Goal: Transaction & Acquisition: Purchase product/service

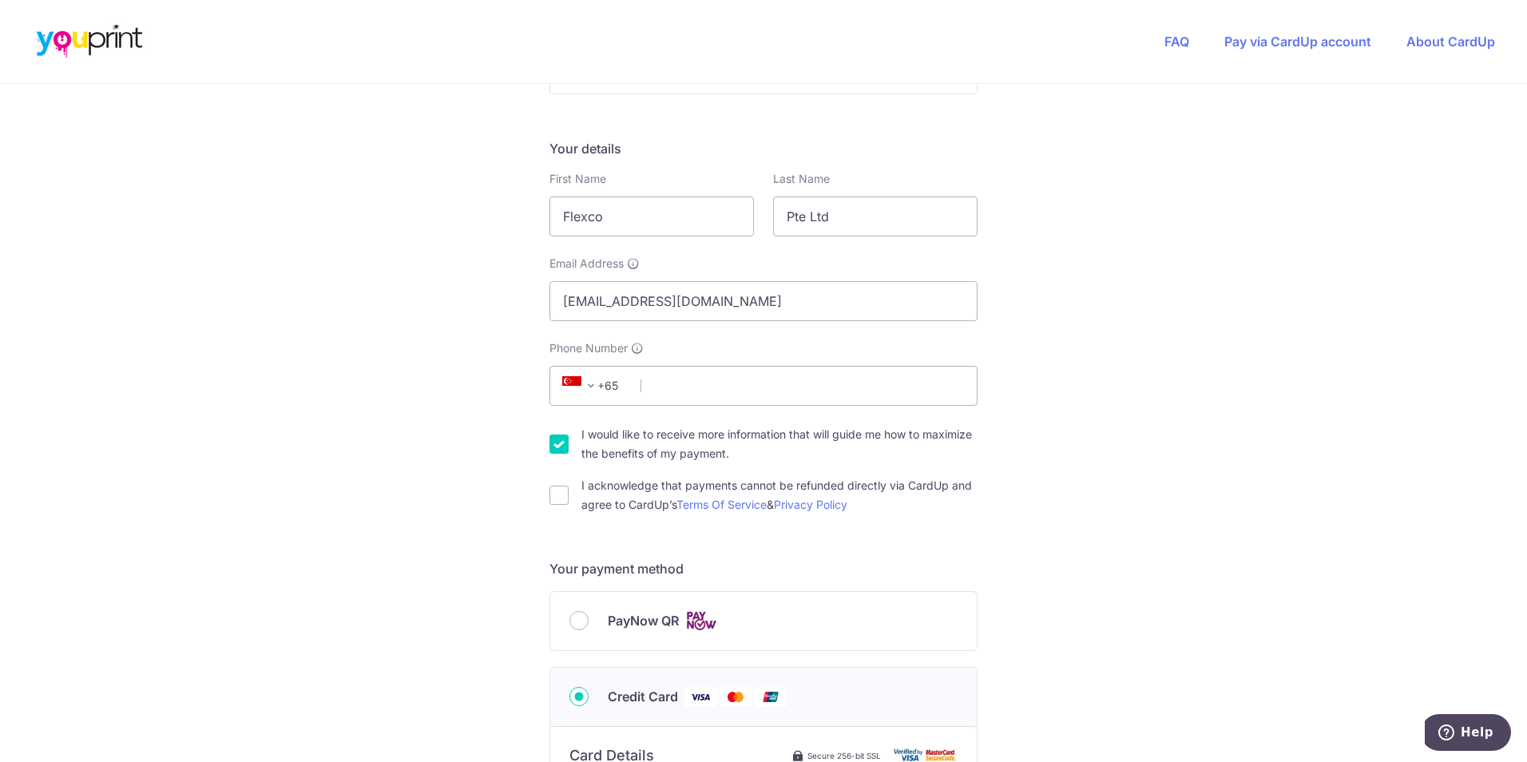
scroll to position [240, 0]
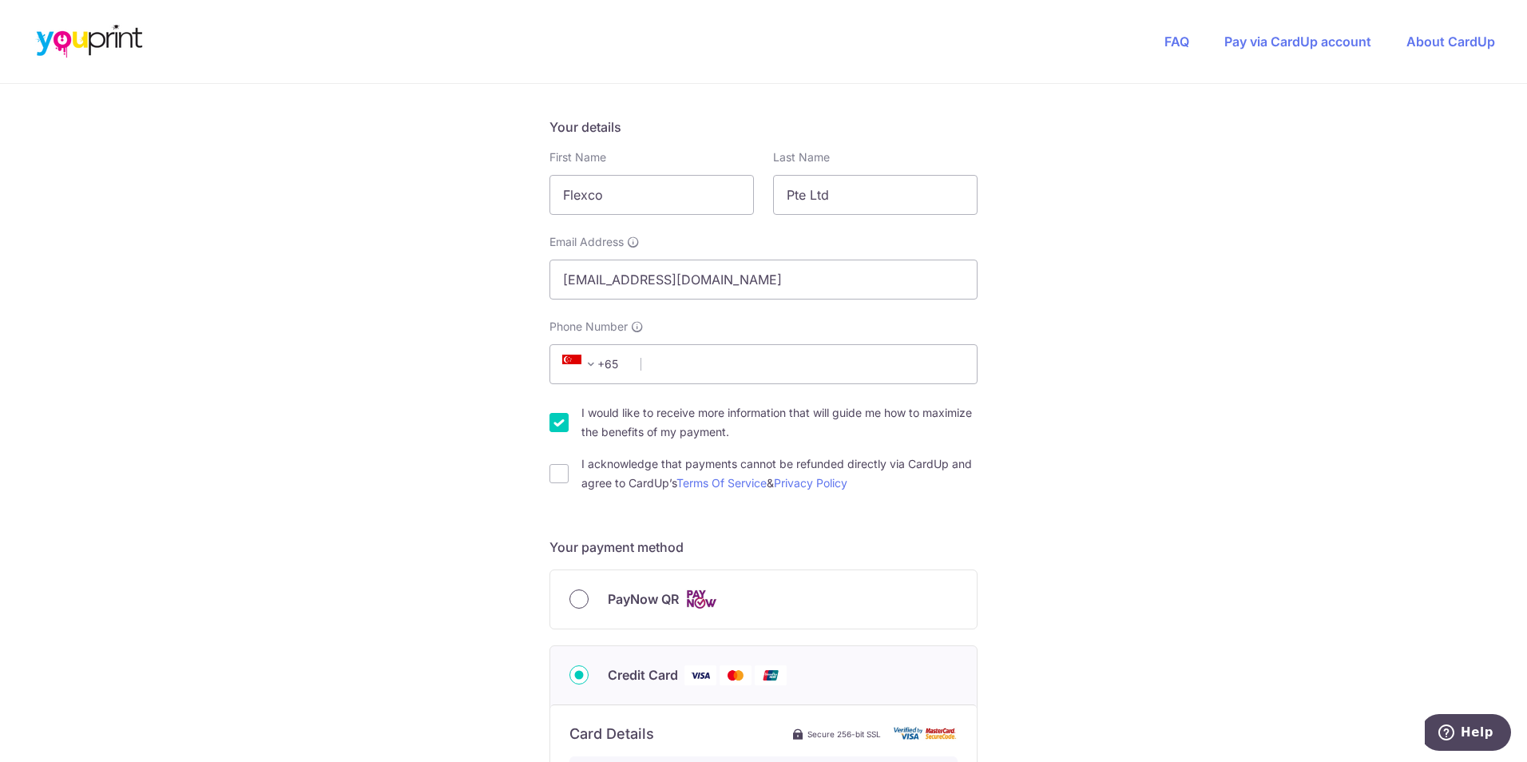
click at [580, 598] on input "PayNow QR" at bounding box center [579, 599] width 19 height 19
radio input "true"
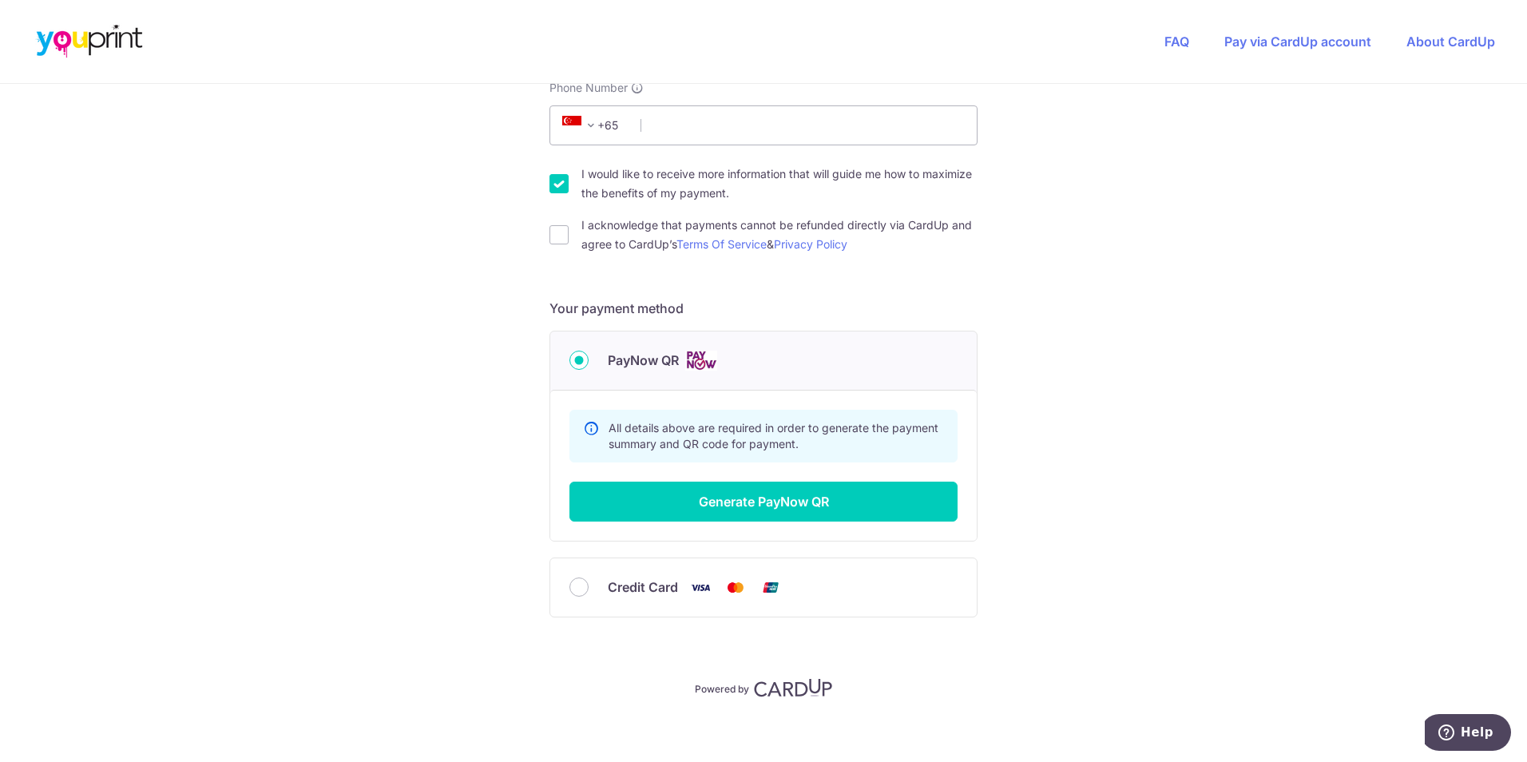
scroll to position [479, 0]
click at [743, 502] on button "Generate PayNow QR" at bounding box center [764, 501] width 388 height 40
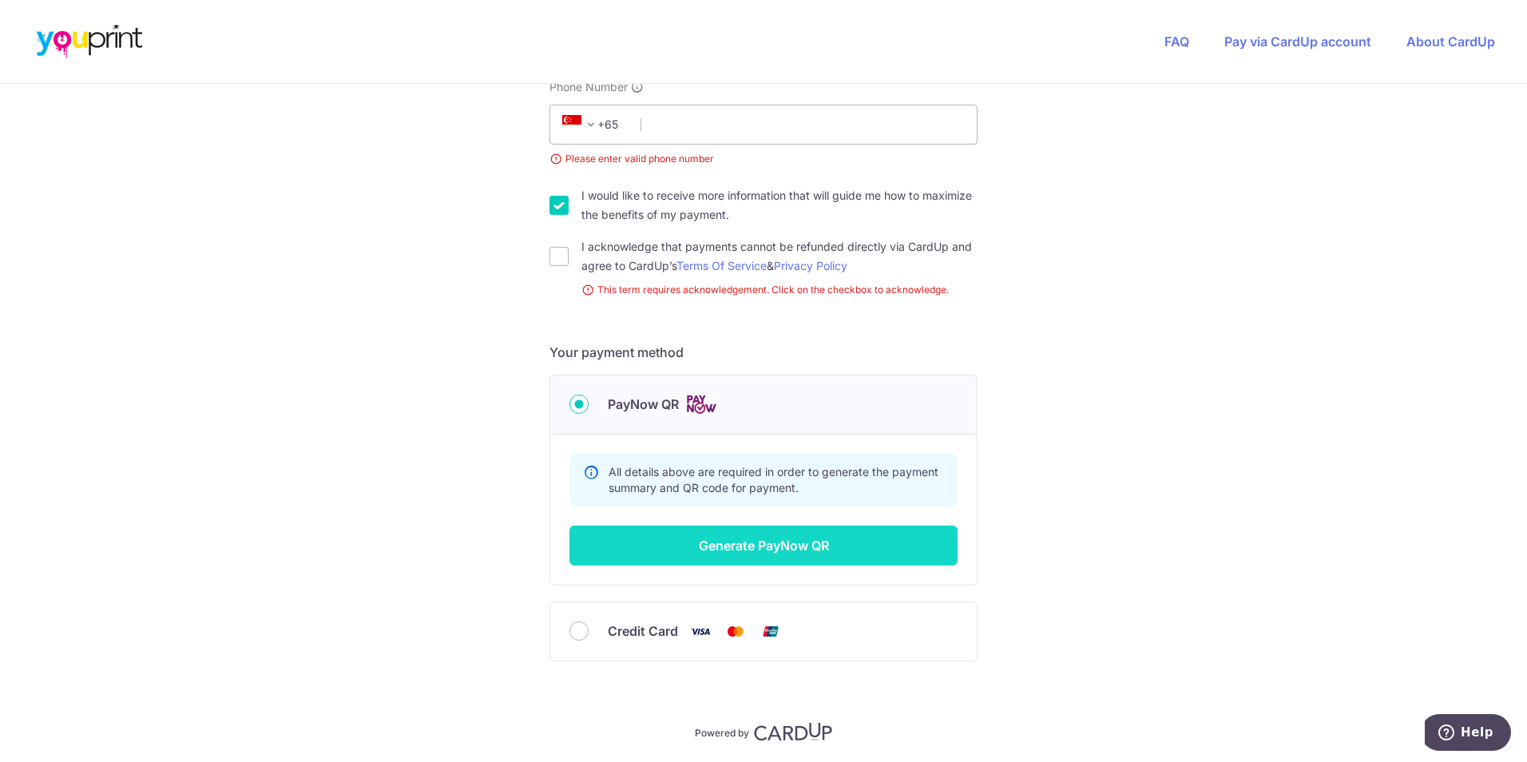
click at [749, 546] on button "Generate PayNow QR" at bounding box center [764, 546] width 388 height 40
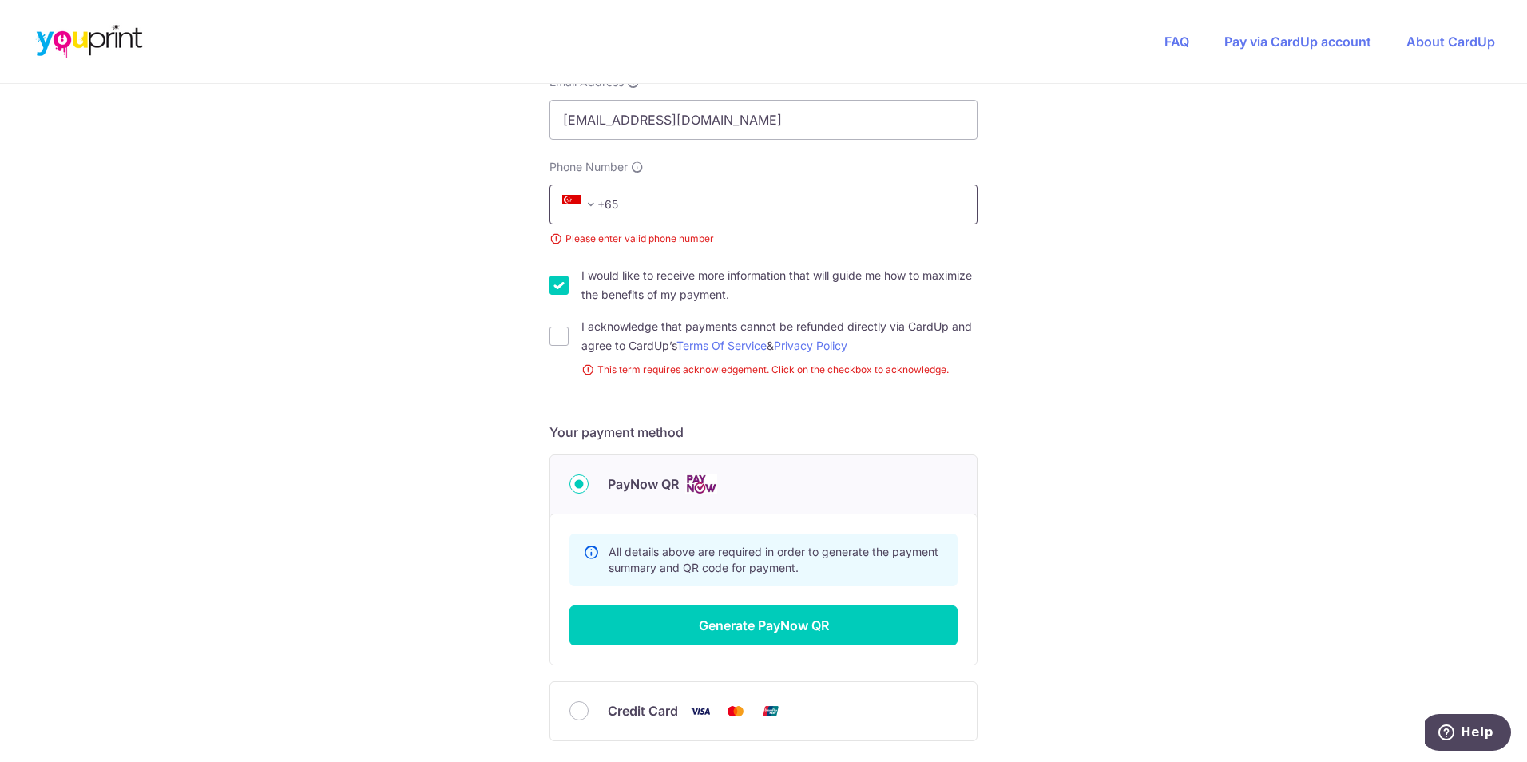
scroll to position [240, 0]
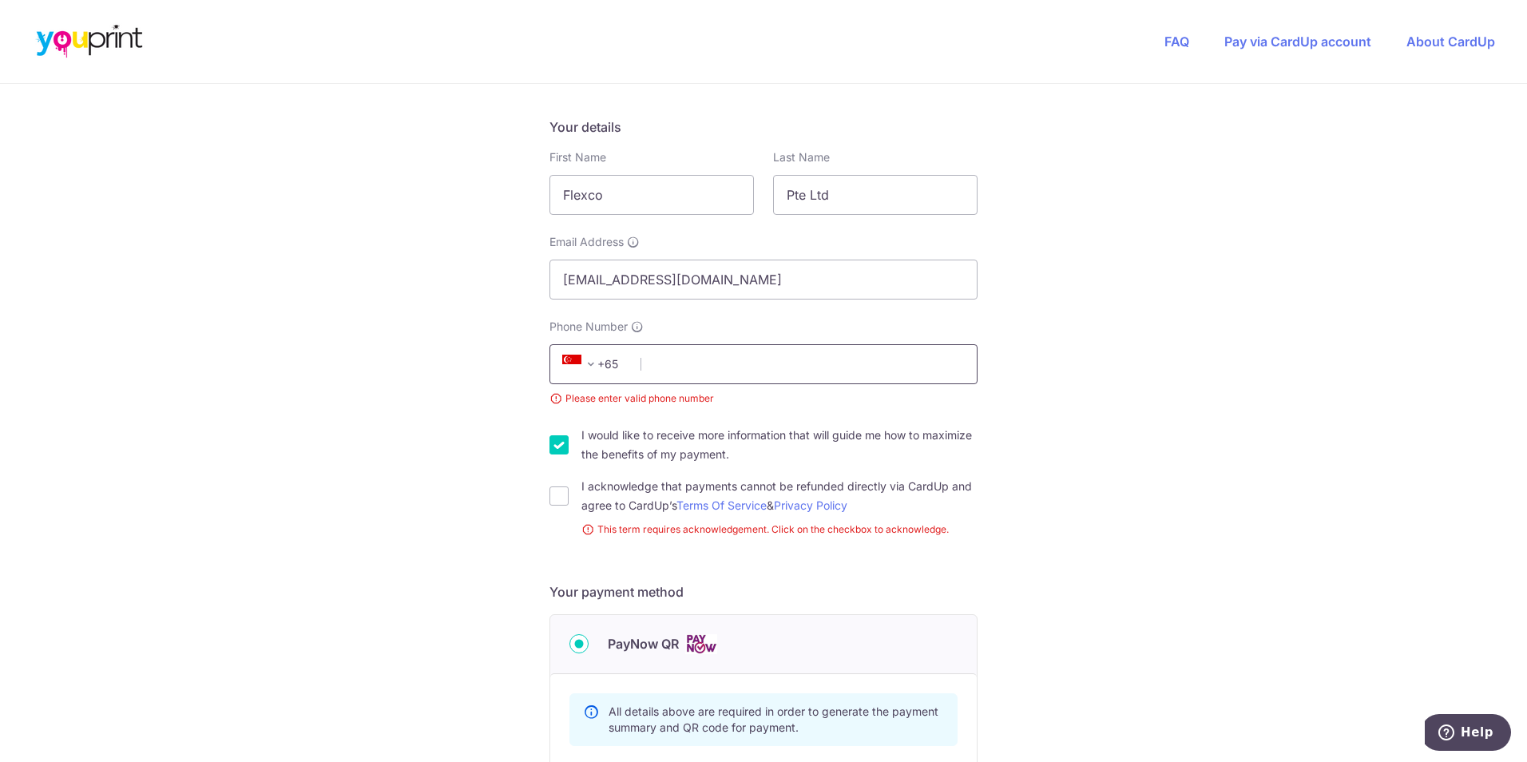
click at [753, 371] on input "Phone Number" at bounding box center [764, 364] width 428 height 40
type input "64841533"
select select "65"
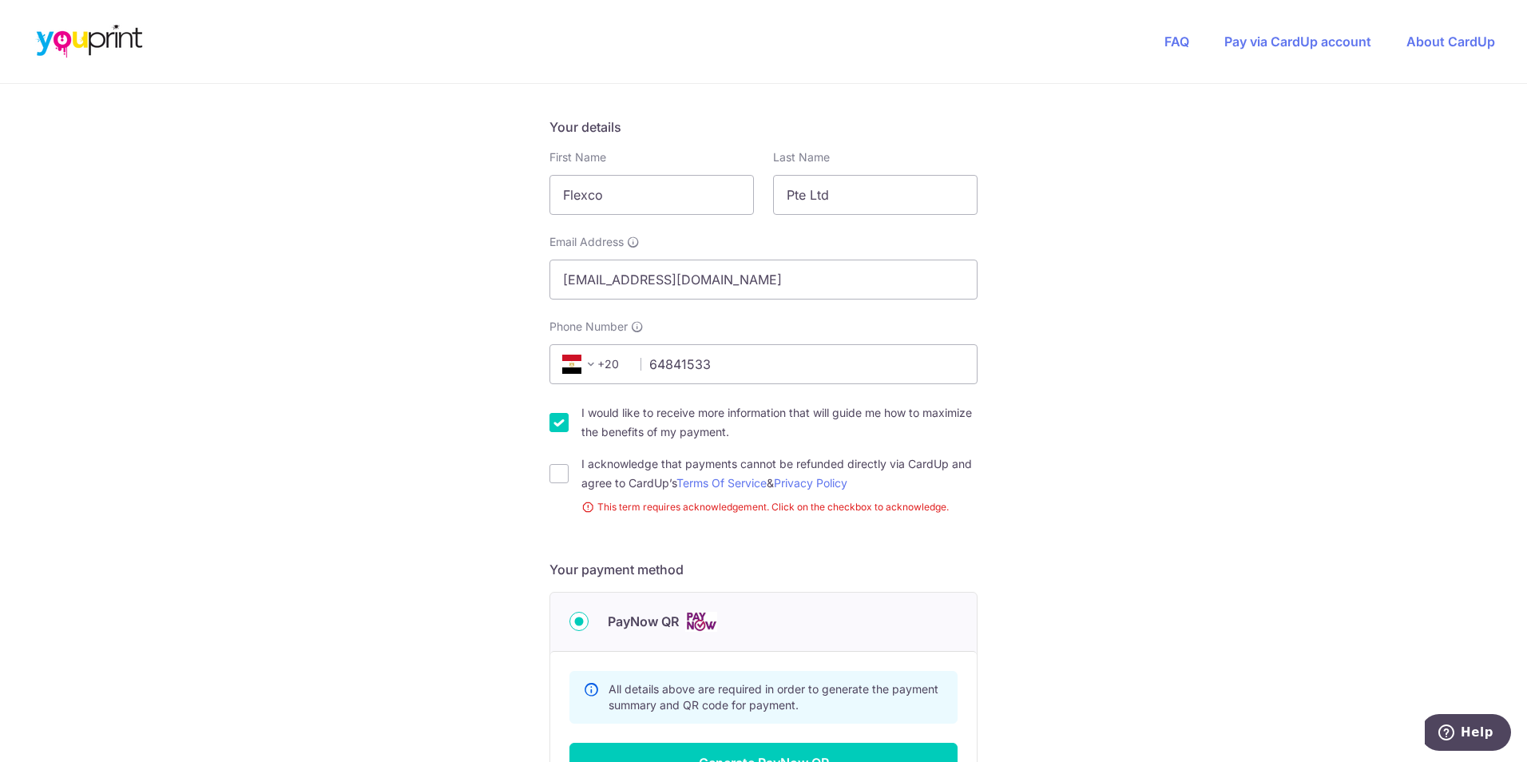
click at [607, 361] on span "+20" at bounding box center [594, 364] width 72 height 19
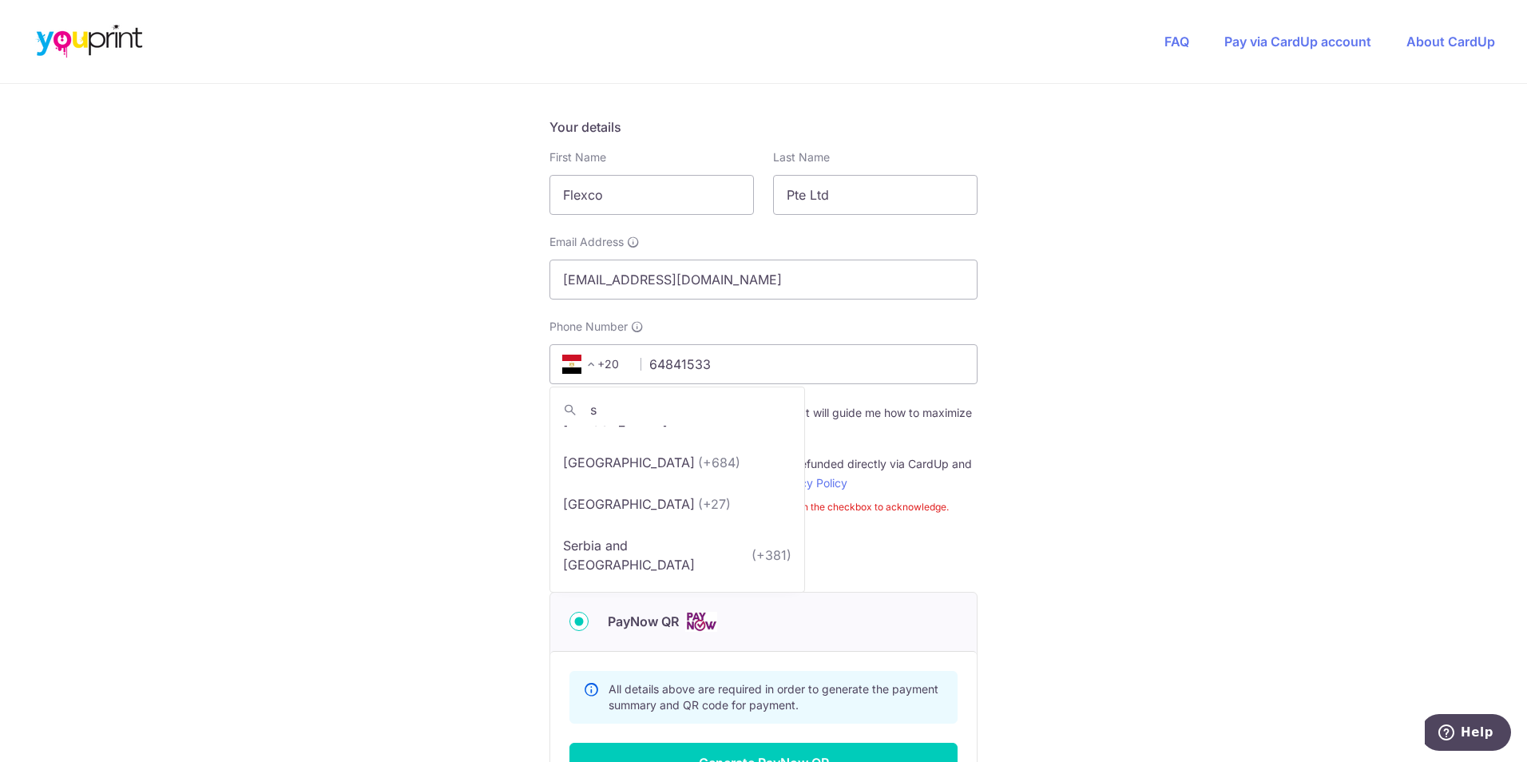
scroll to position [0, 0]
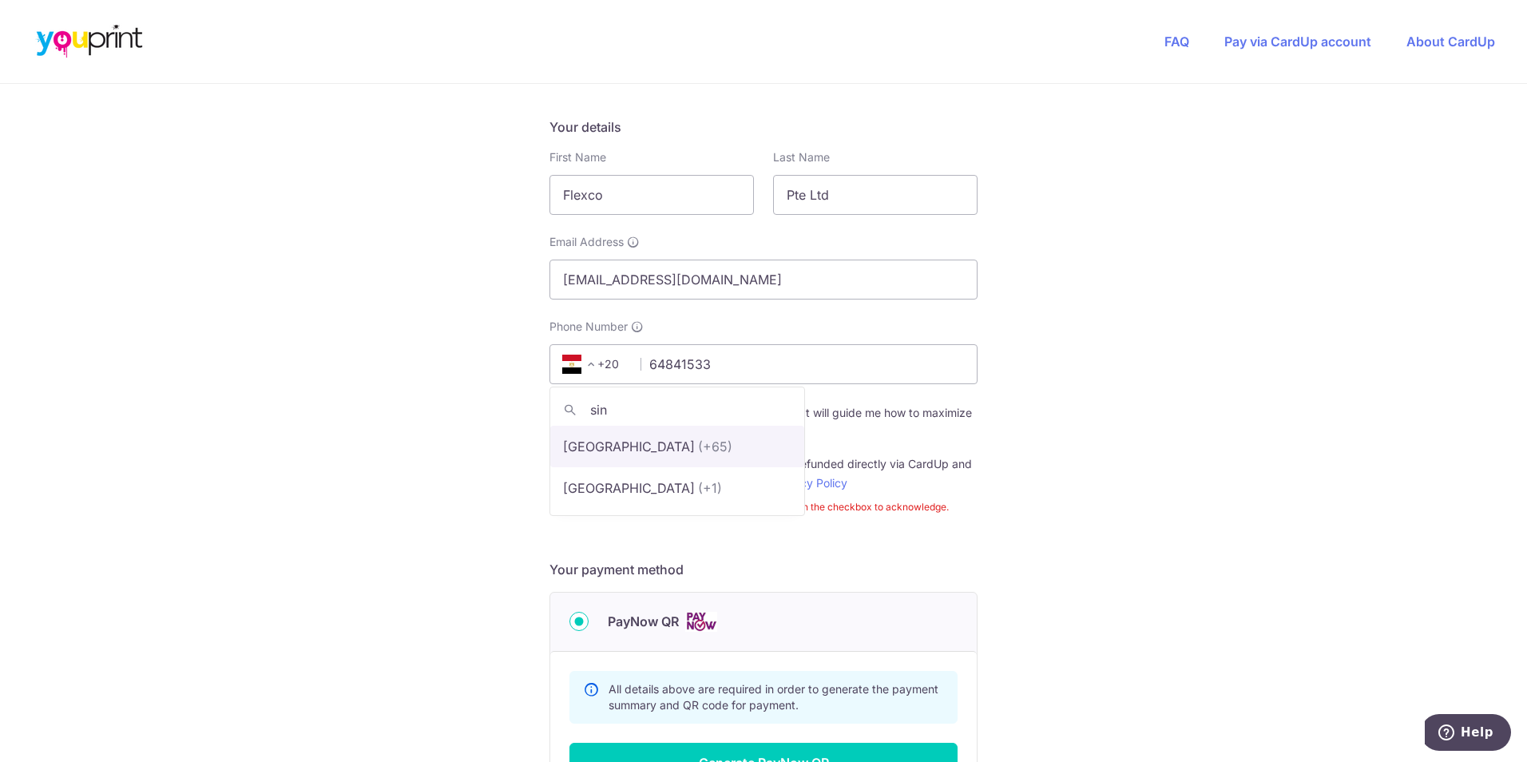
type input "sin"
select select "199"
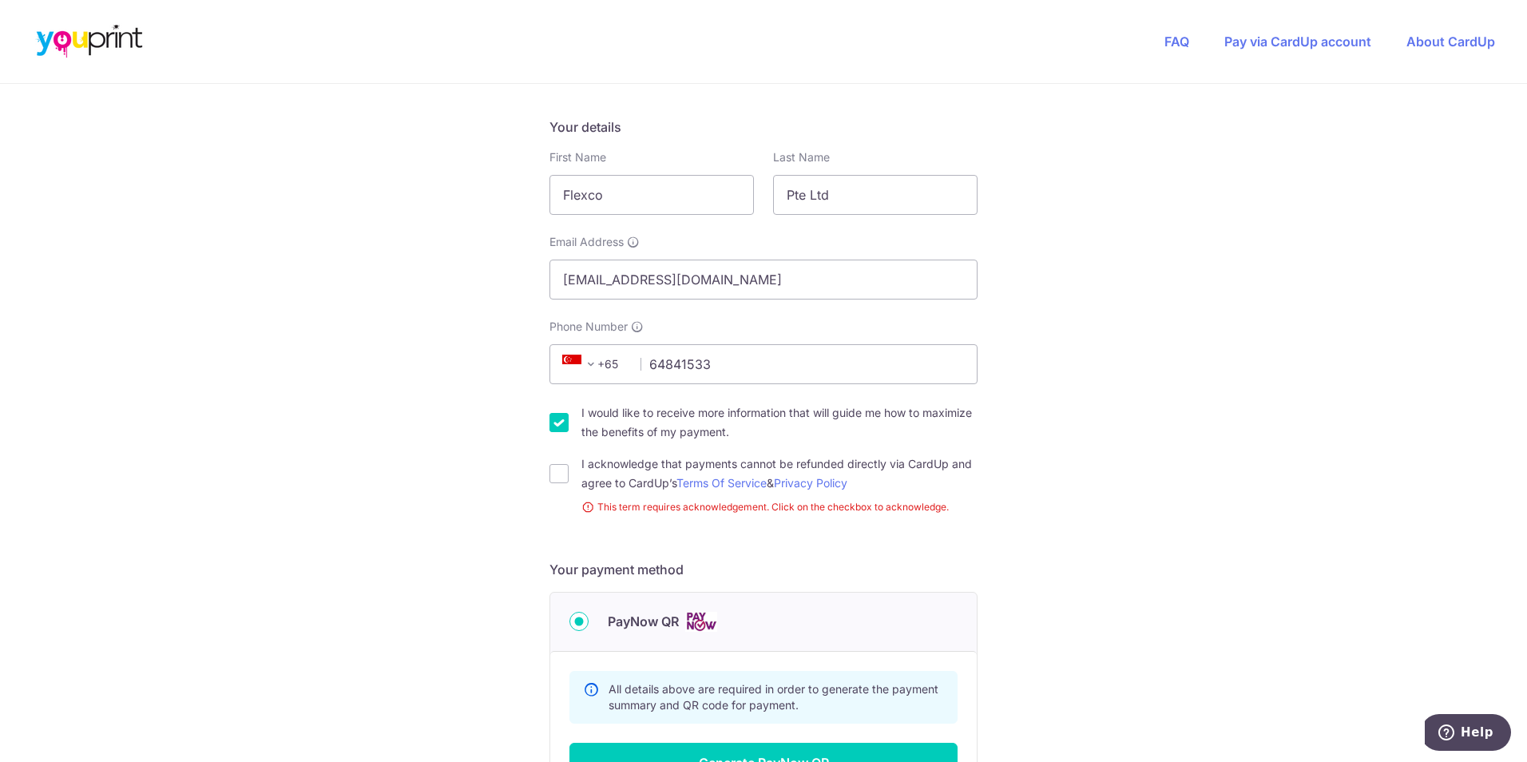
click at [1289, 455] on div "You are paying Youprint Productions Pte Ltd Youprint Productions Pte Ltd uses C…" at bounding box center [763, 439] width 1527 height 1190
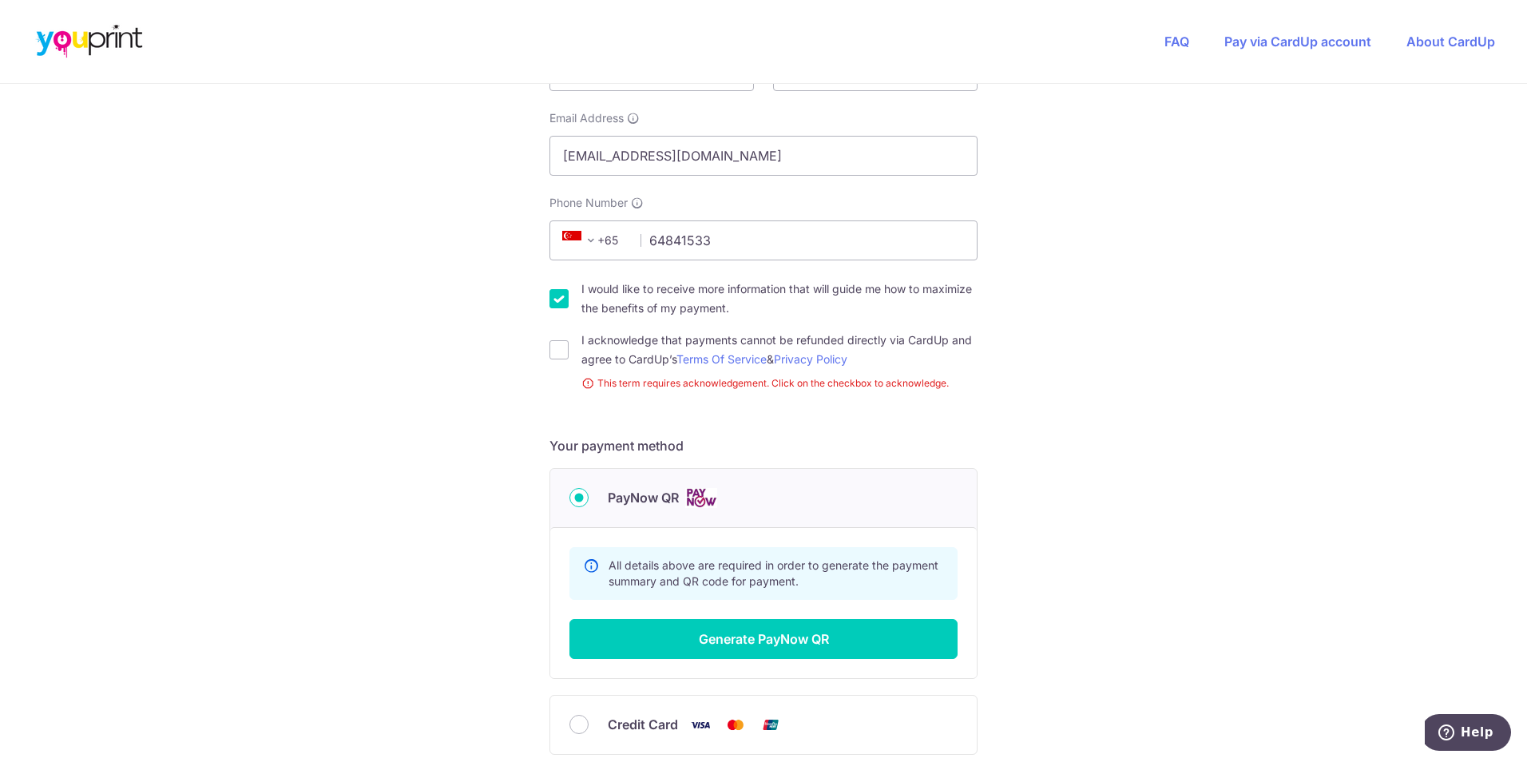
scroll to position [511, 0]
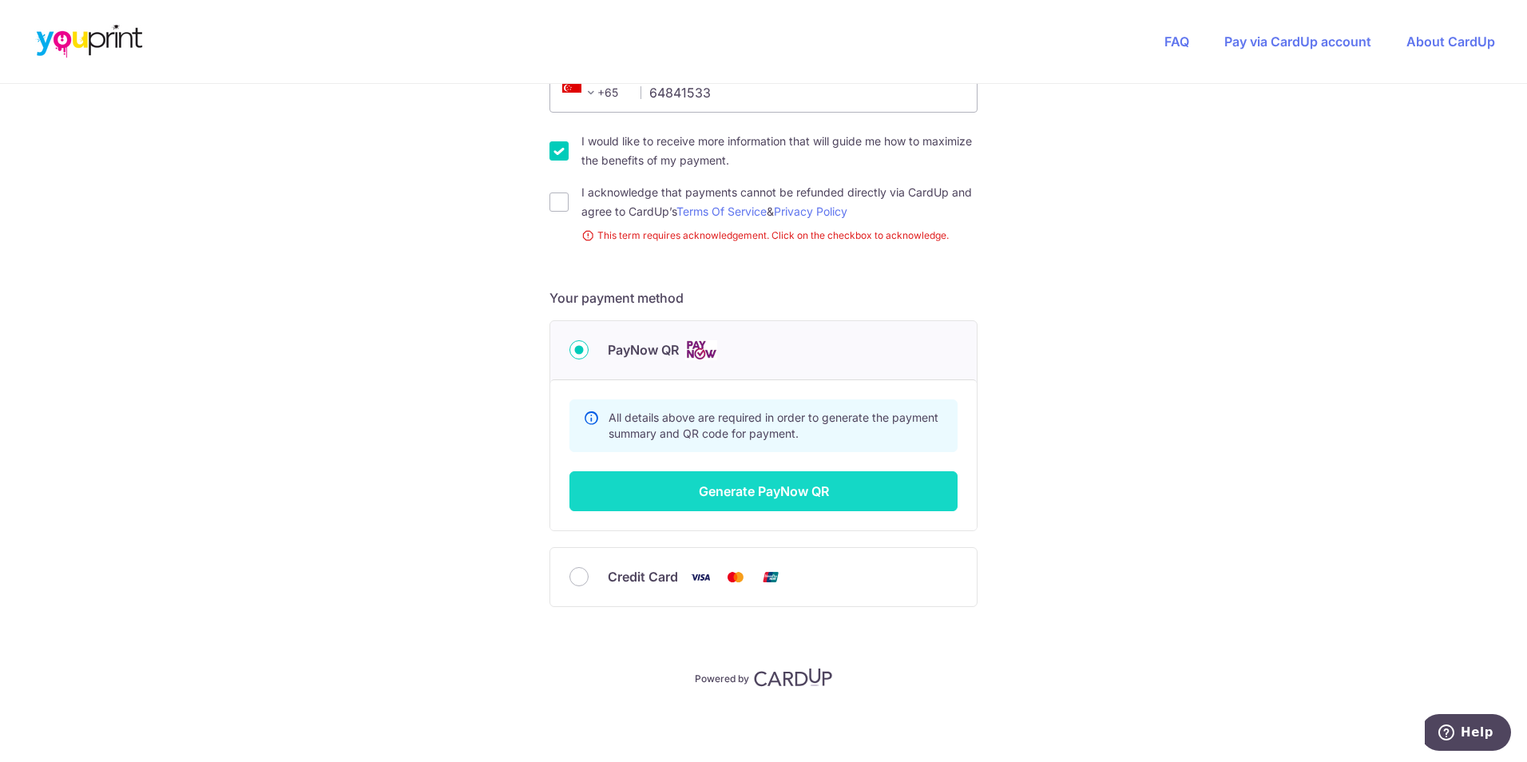
click at [727, 484] on button "Generate PayNow QR" at bounding box center [764, 491] width 388 height 40
click at [713, 498] on button "Generate PayNow QR" at bounding box center [764, 491] width 388 height 40
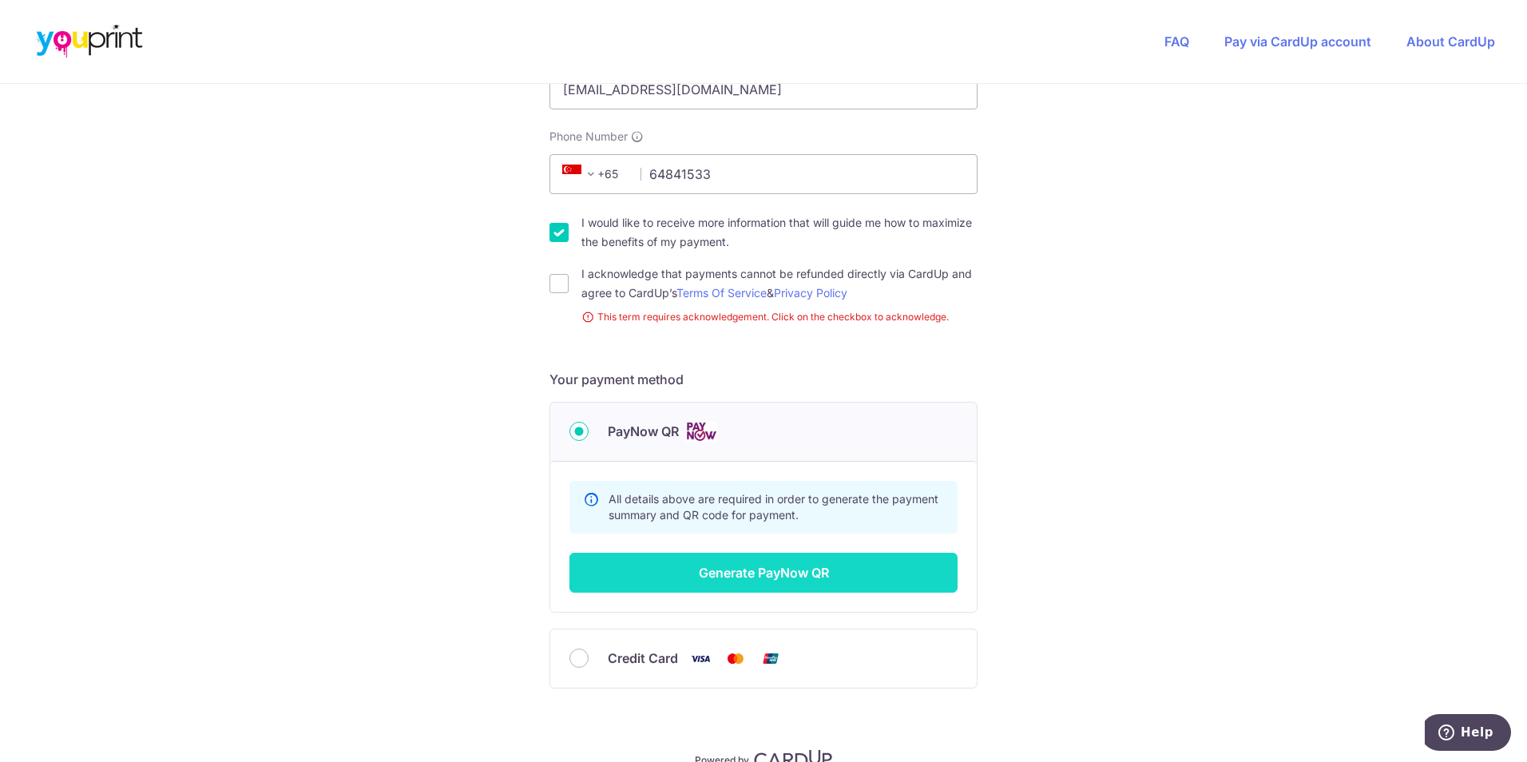
scroll to position [431, 0]
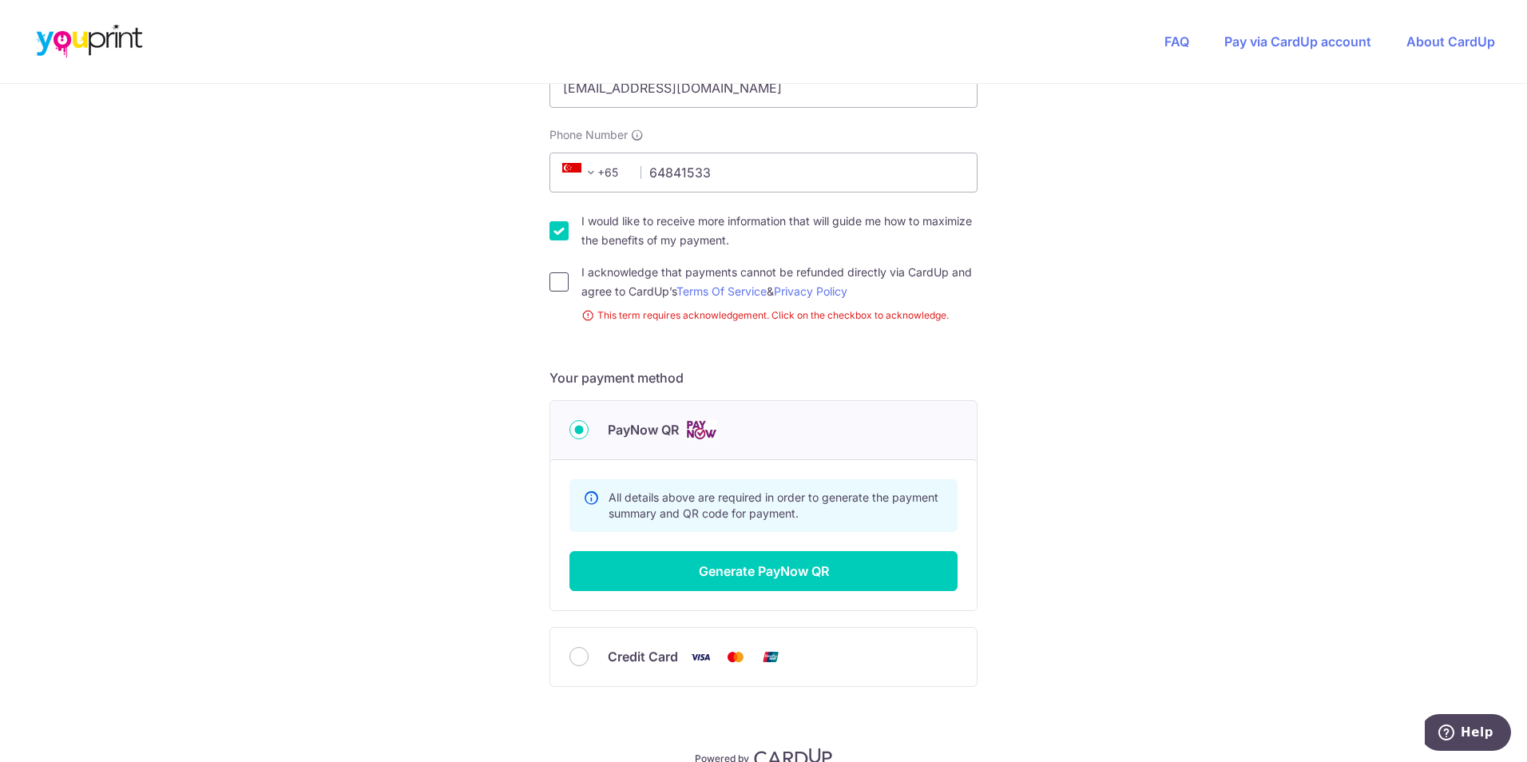
click at [562, 284] on input "I acknowledge that payments cannot be refunded directly via CardUp and agree to…" at bounding box center [559, 281] width 19 height 19
checkbox input "true"
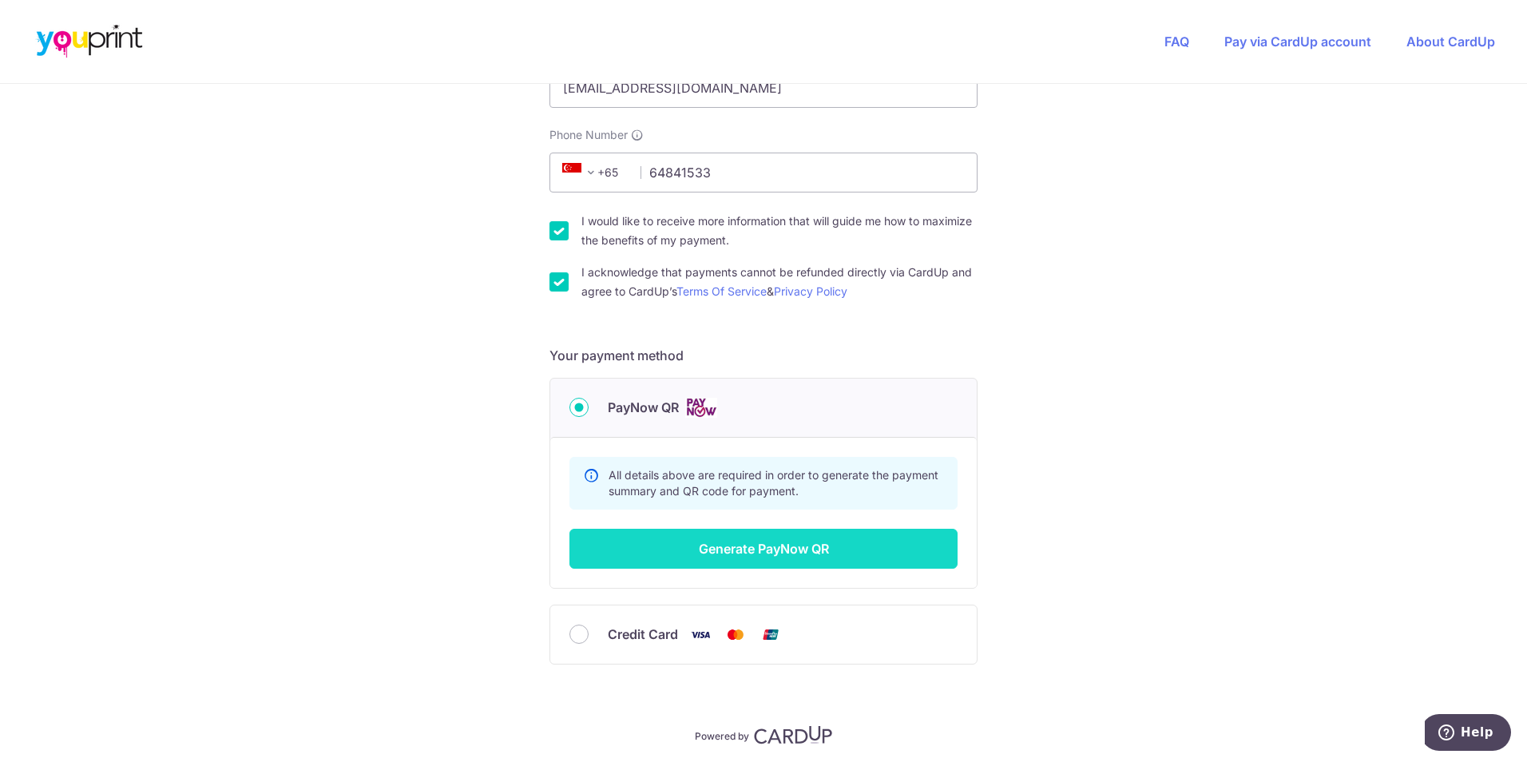
click at [769, 550] on button "Generate PayNow QR" at bounding box center [764, 549] width 388 height 40
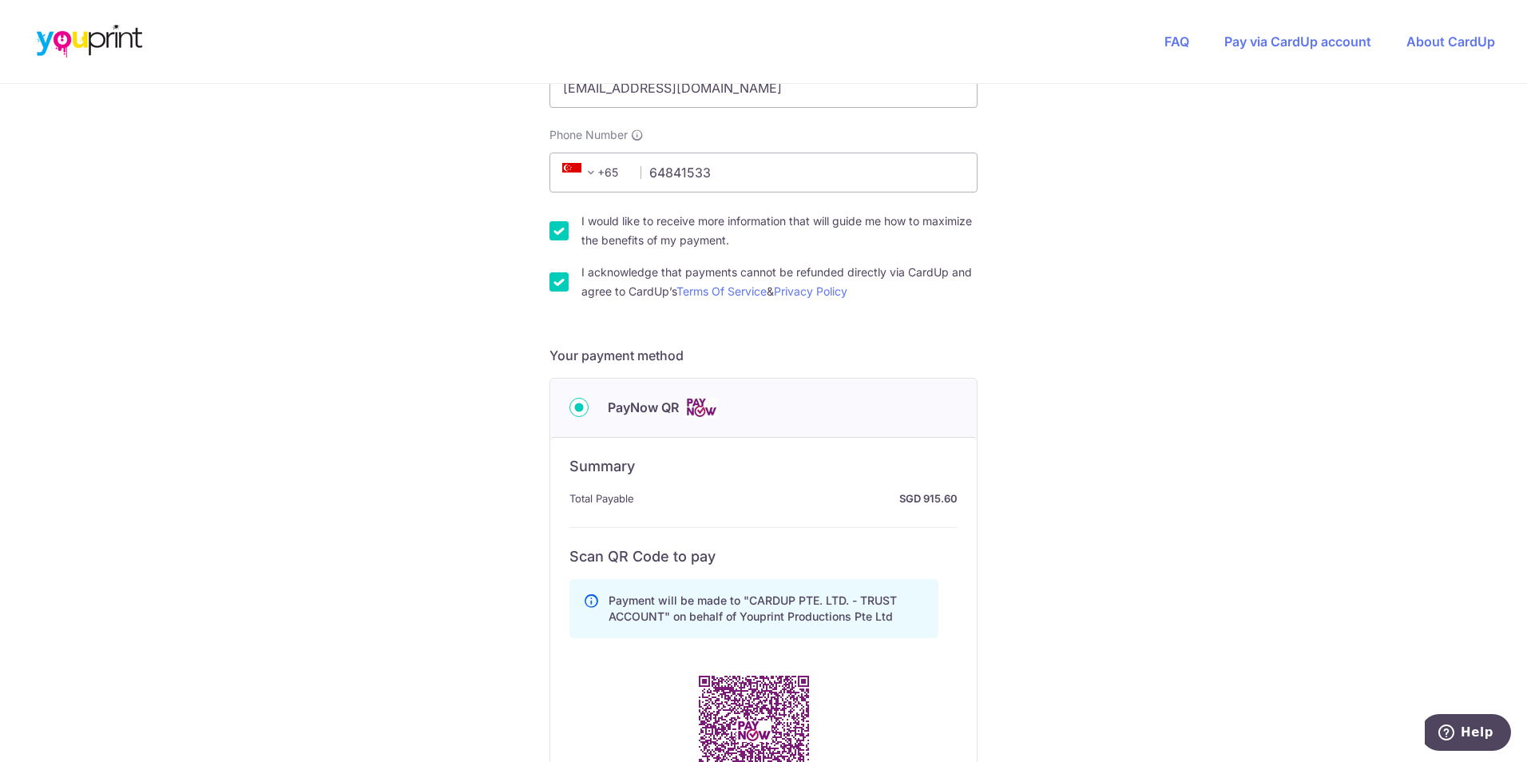
scroll to position [831, 0]
